Goal: Transaction & Acquisition: Purchase product/service

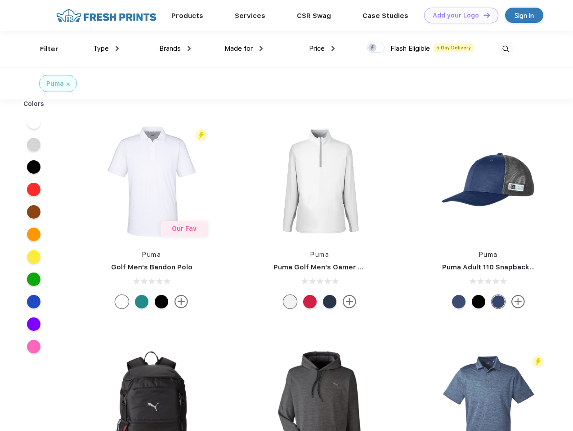
scroll to position [0, 0]
click at [458, 15] on link "Add your Logo Design Tool" at bounding box center [461, 16] width 74 height 16
click at [0, 0] on div "Design Tool" at bounding box center [0, 0] width 0 height 0
click at [482, 15] on link "Add your Logo Design Tool" at bounding box center [461, 16] width 74 height 16
click at [43, 49] on div "Filter" at bounding box center [49, 49] width 18 height 10
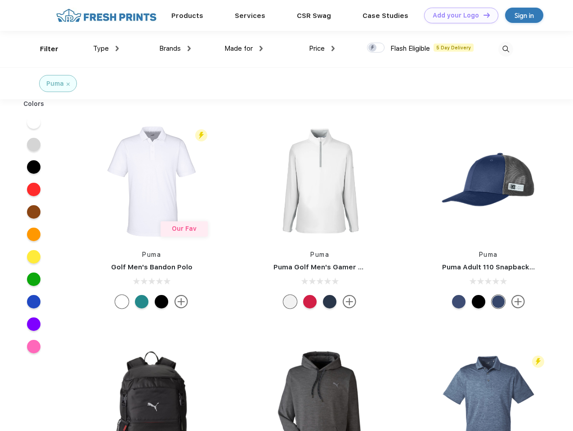
click at [106, 49] on span "Type" at bounding box center [101, 48] width 16 height 8
click at [175, 49] on span "Brands" at bounding box center [170, 48] width 22 height 8
click at [244, 49] on span "Made for" at bounding box center [238, 48] width 28 height 8
click at [322, 49] on span "Price" at bounding box center [317, 48] width 16 height 8
click at [376, 48] on div at bounding box center [376, 48] width 18 height 10
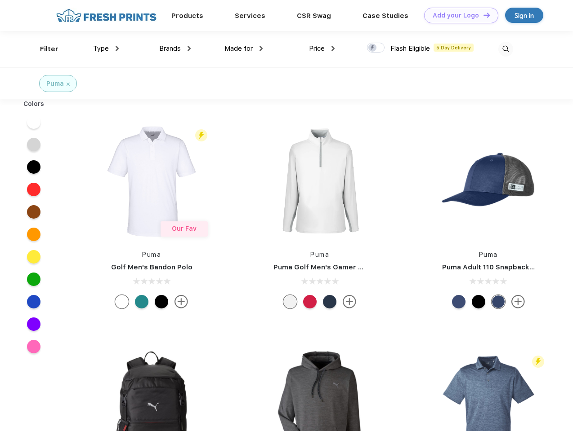
click at [373, 48] on input "checkbox" at bounding box center [370, 45] width 6 height 6
click at [505, 49] on img at bounding box center [505, 49] width 15 height 15
